Goal: Register for event/course

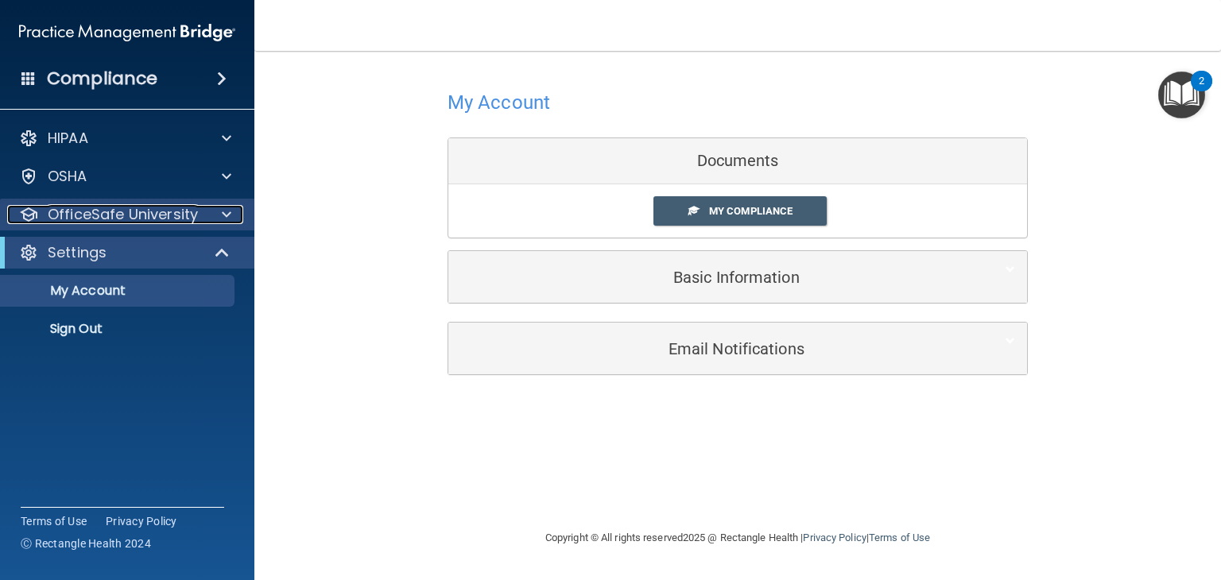
click at [227, 216] on span at bounding box center [227, 214] width 10 height 19
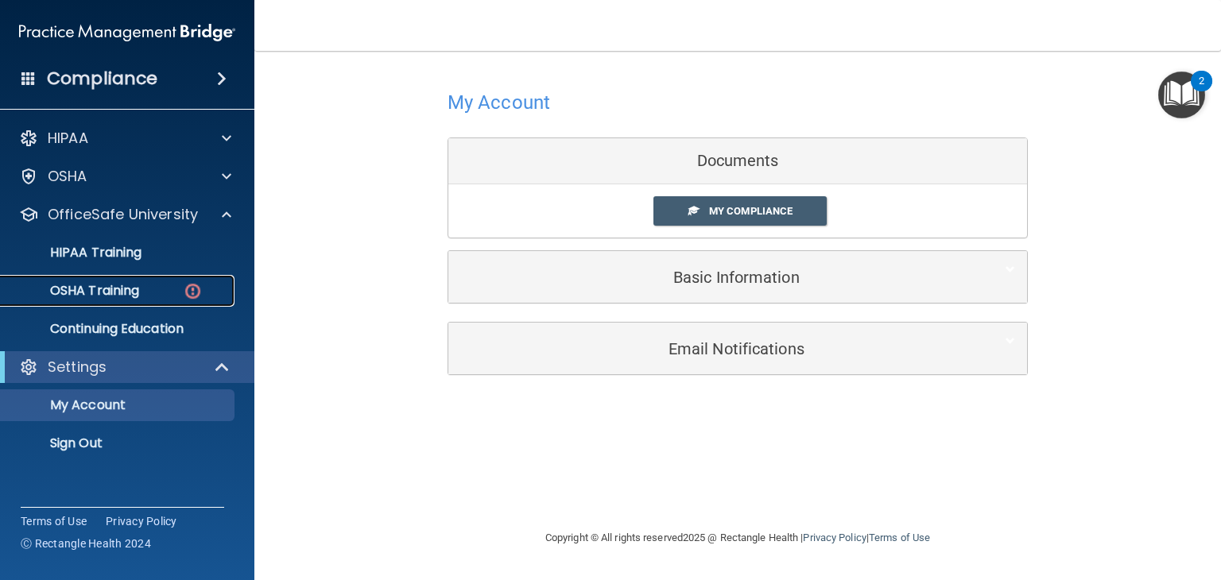
click at [99, 285] on p "OSHA Training" at bounding box center [74, 291] width 129 height 16
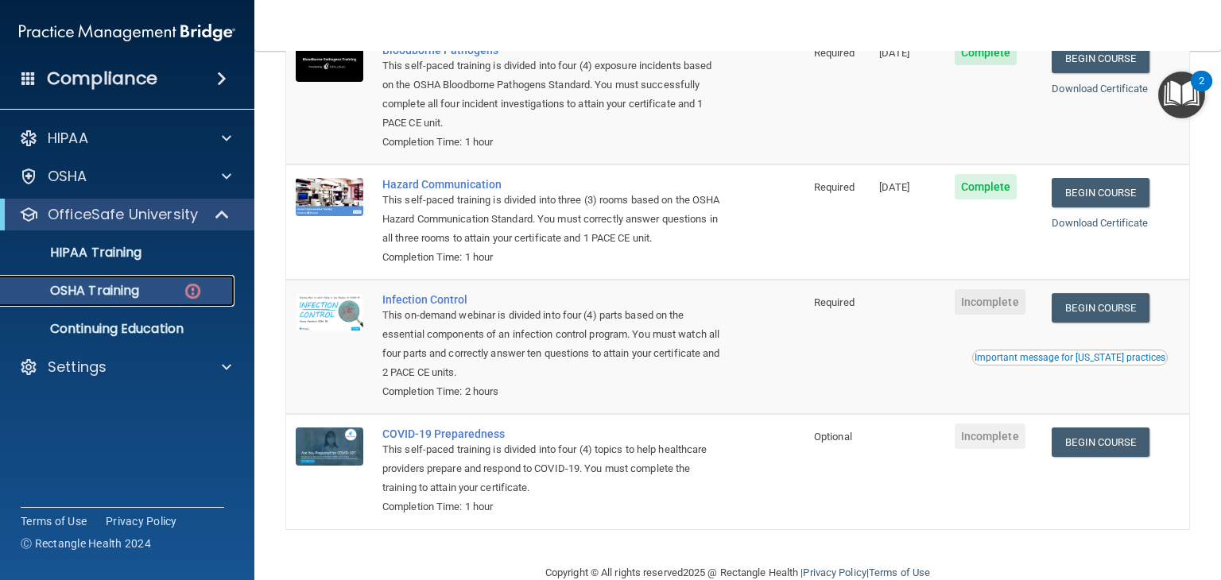
scroll to position [194, 0]
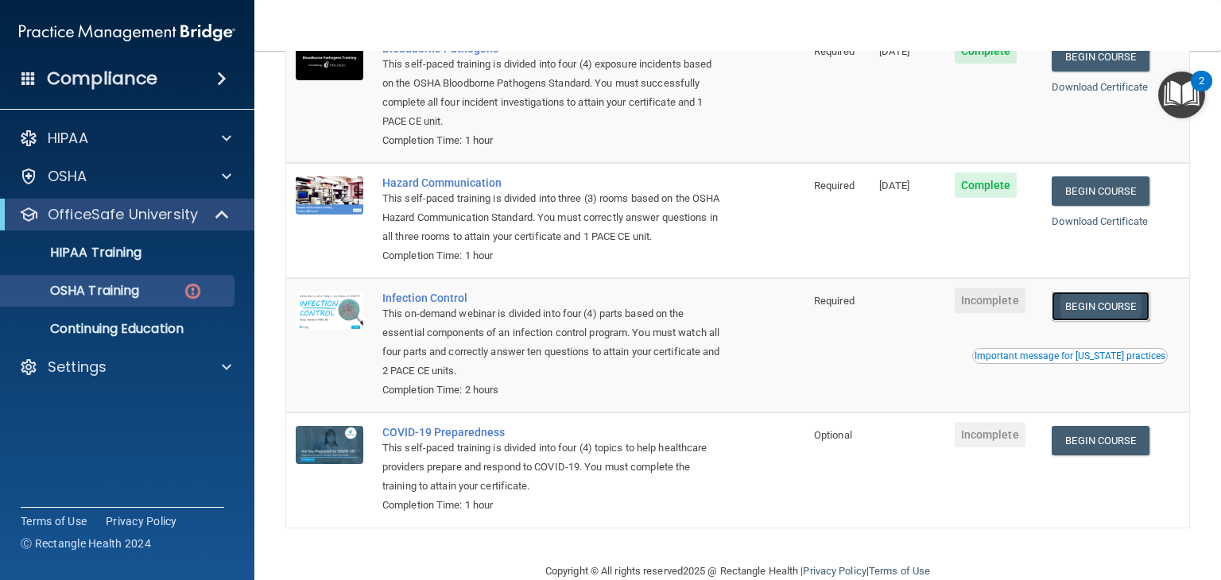
click at [1083, 321] on link "Begin Course" at bounding box center [1100, 306] width 97 height 29
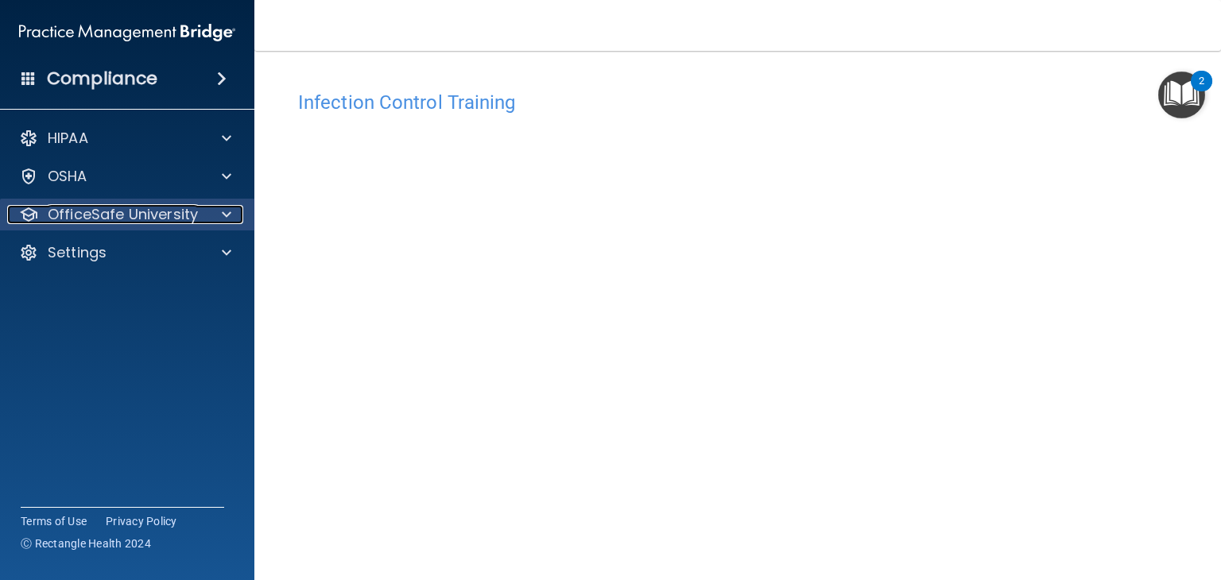
click at [219, 215] on div at bounding box center [224, 214] width 40 height 19
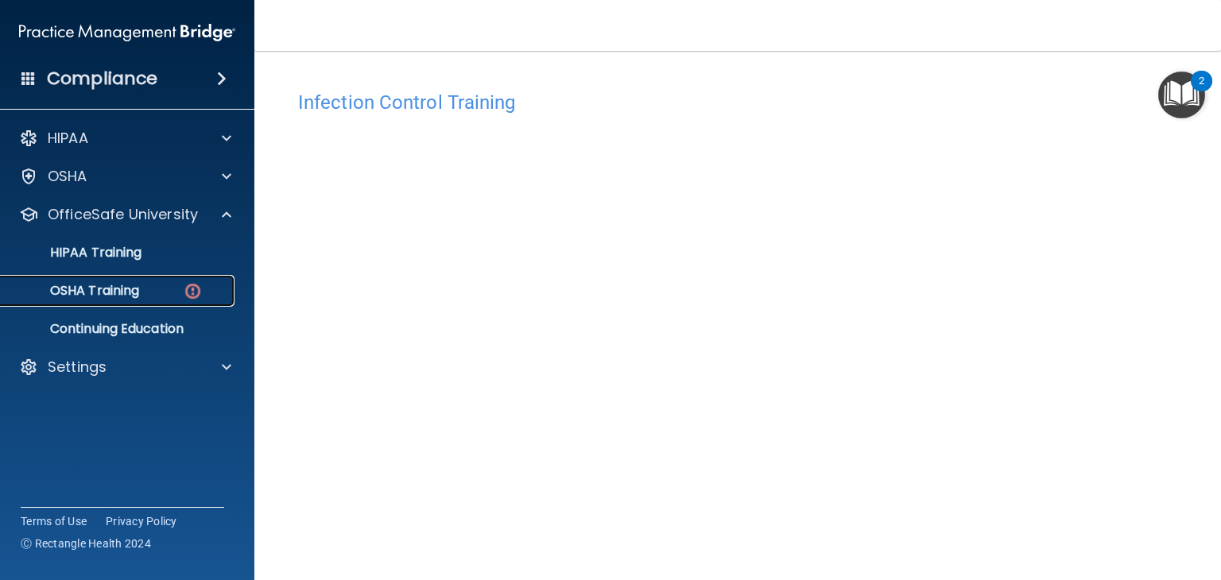
click at [109, 289] on p "OSHA Training" at bounding box center [74, 291] width 129 height 16
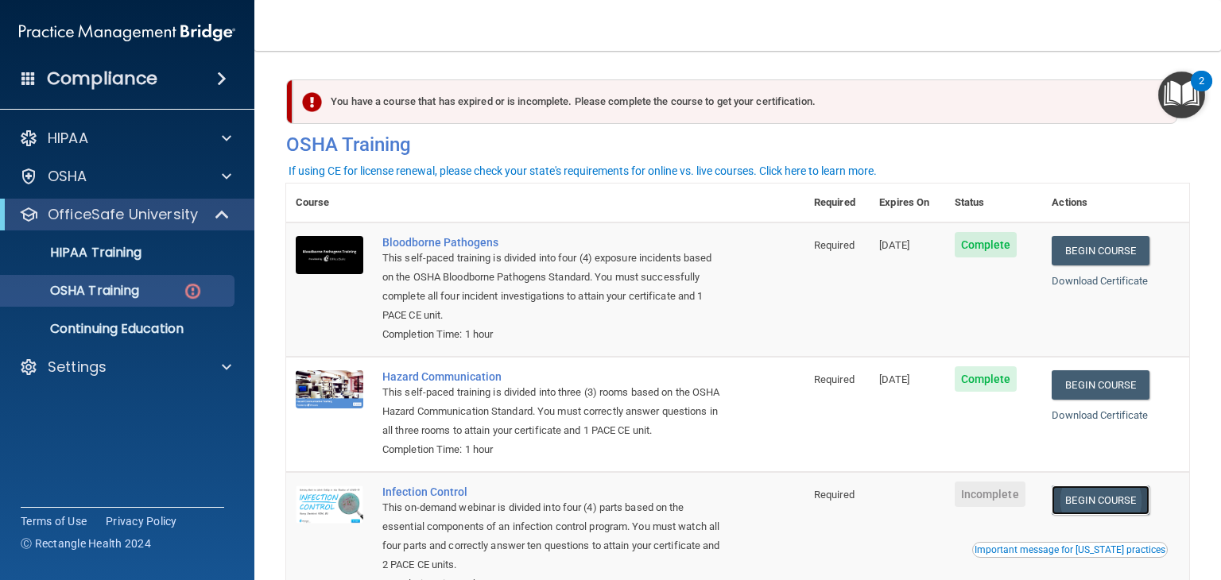
click at [1088, 515] on link "Begin Course" at bounding box center [1100, 500] width 97 height 29
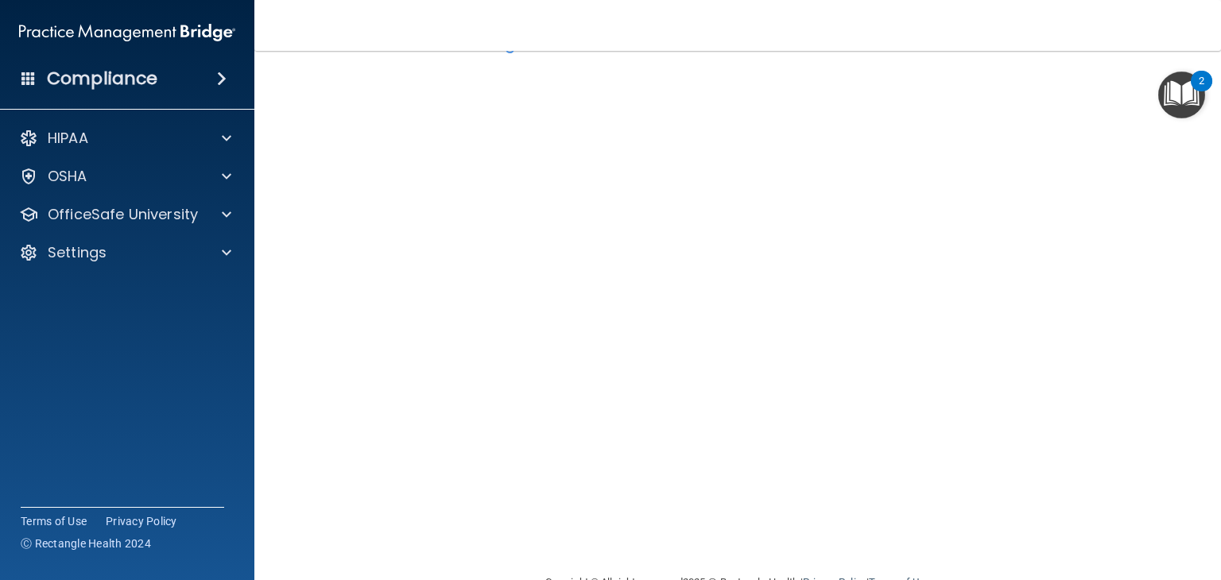
scroll to position [100, 0]
